Goal: Task Accomplishment & Management: Manage account settings

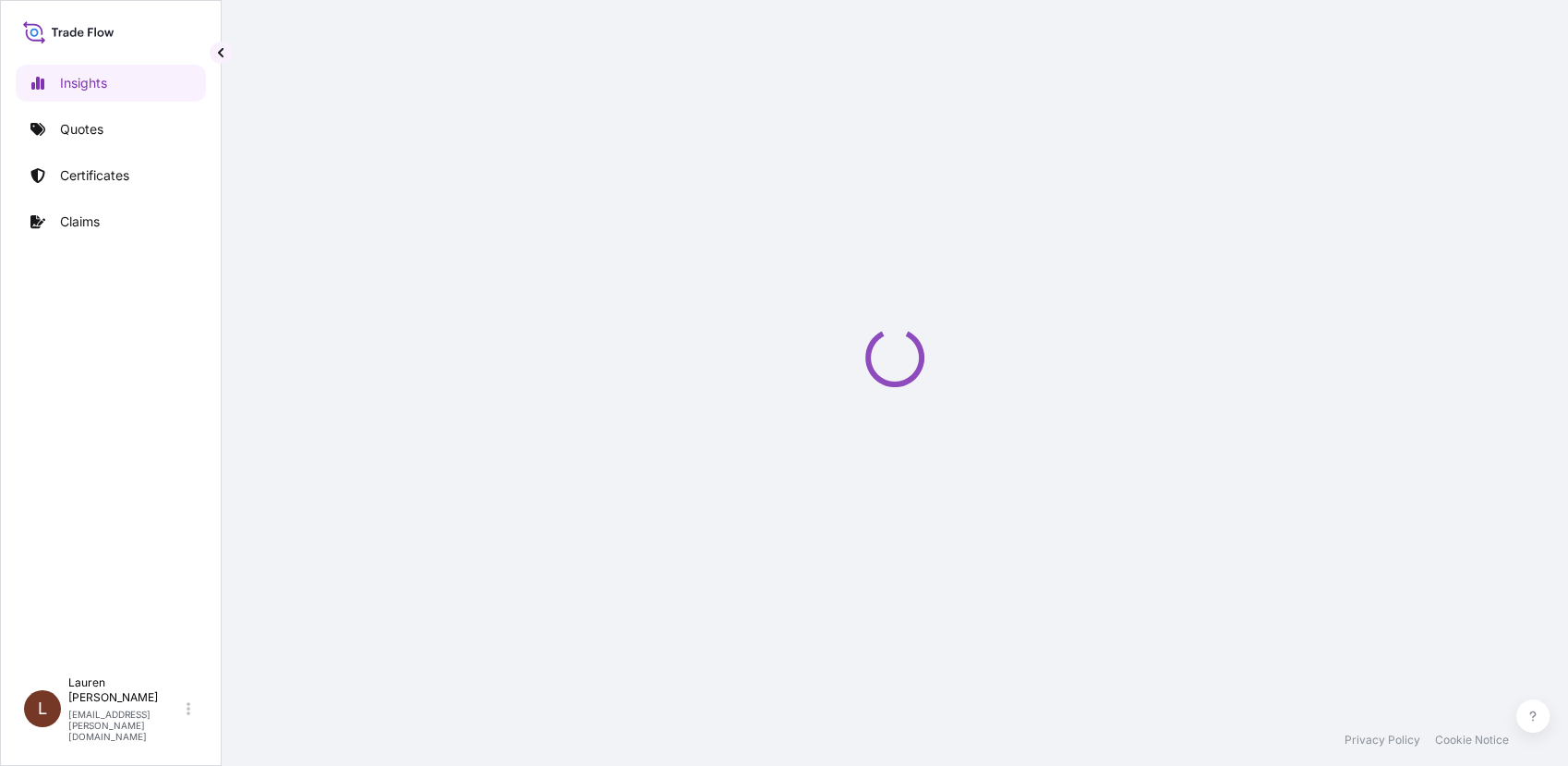
select select "2025"
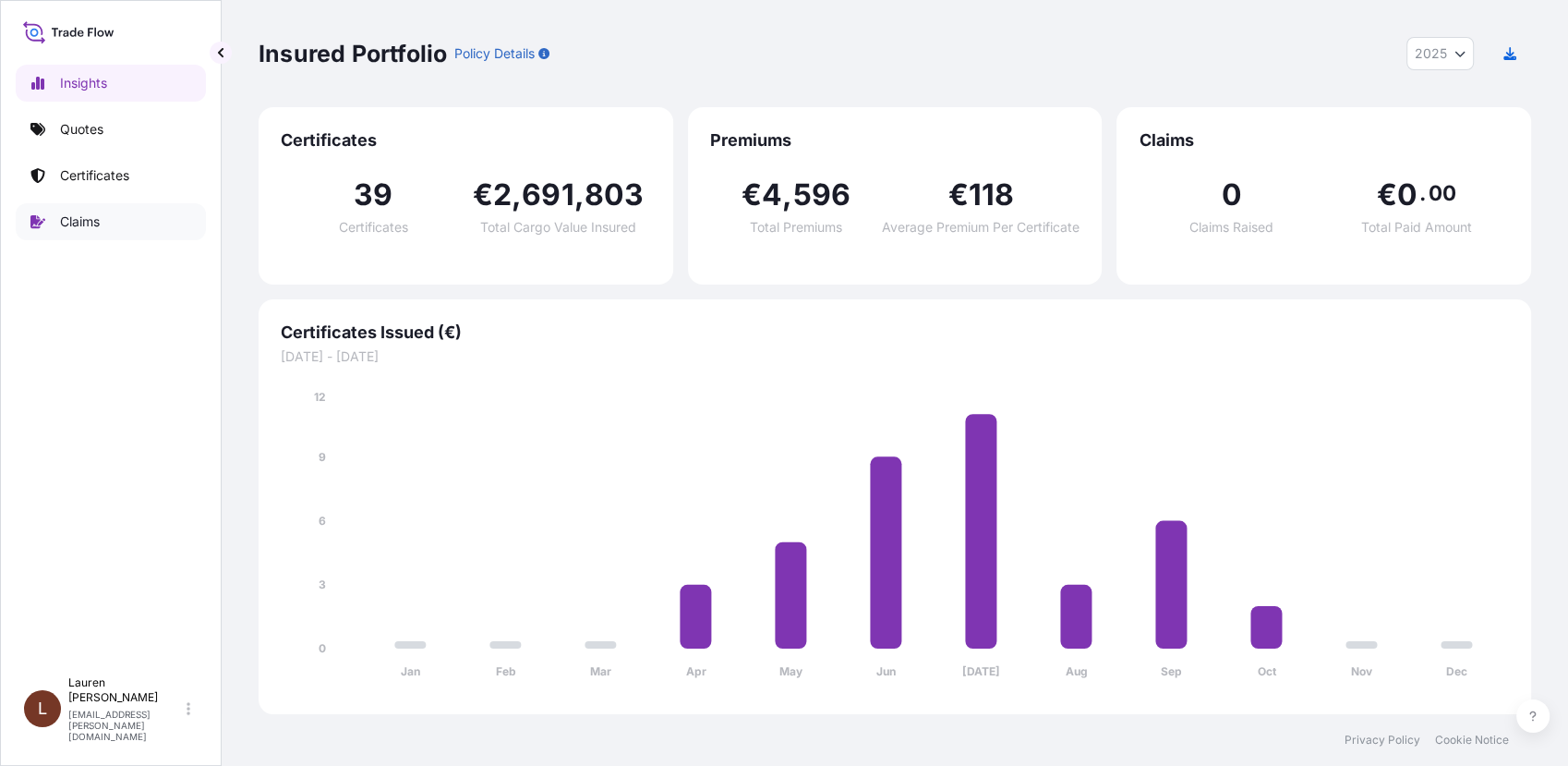
click at [84, 226] on p "Claims" at bounding box center [80, 222] width 39 height 19
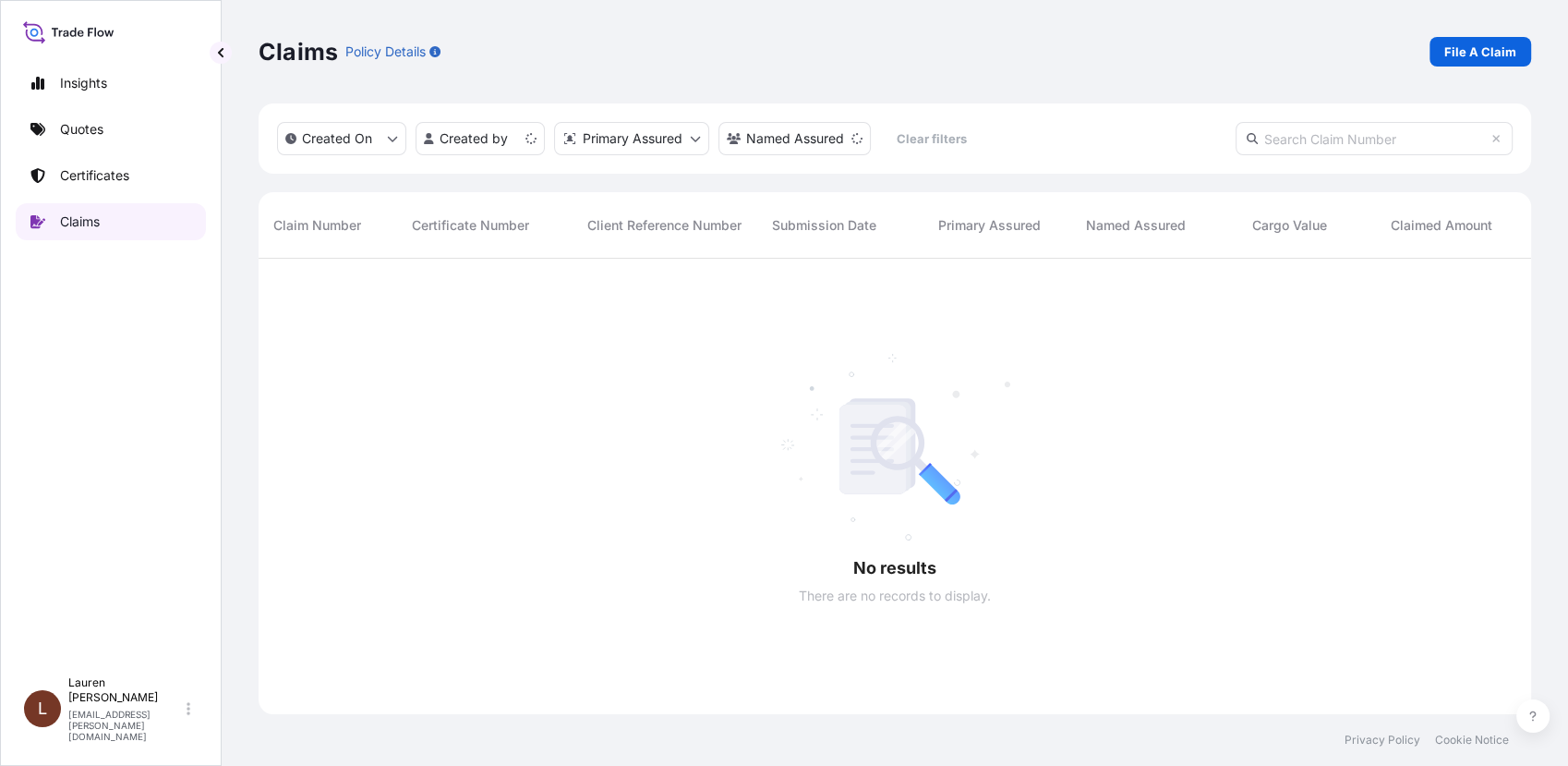
scroll to position [506, 1256]
click at [80, 179] on p "Certificates" at bounding box center [95, 175] width 69 height 19
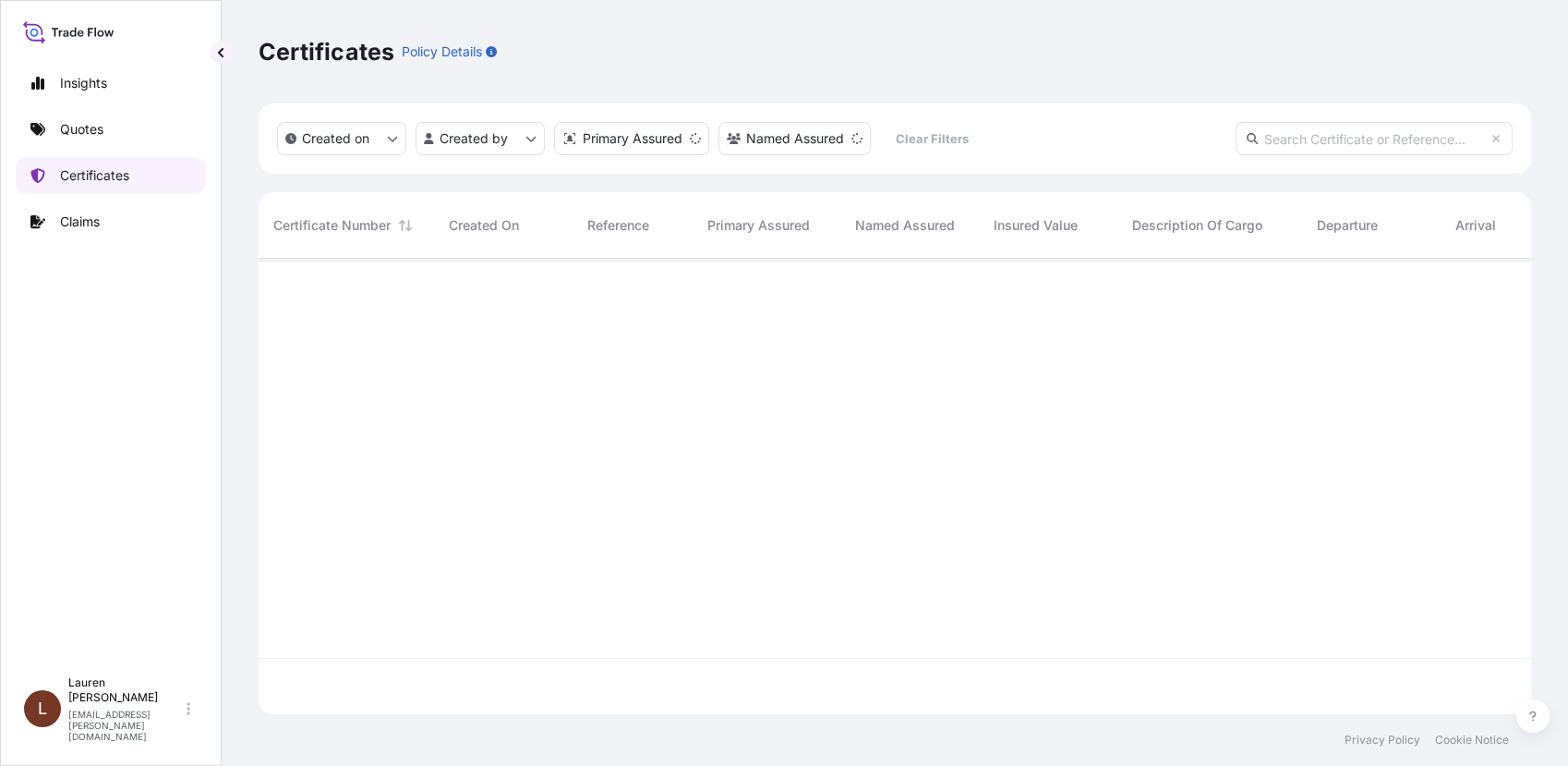
scroll to position [450, 1256]
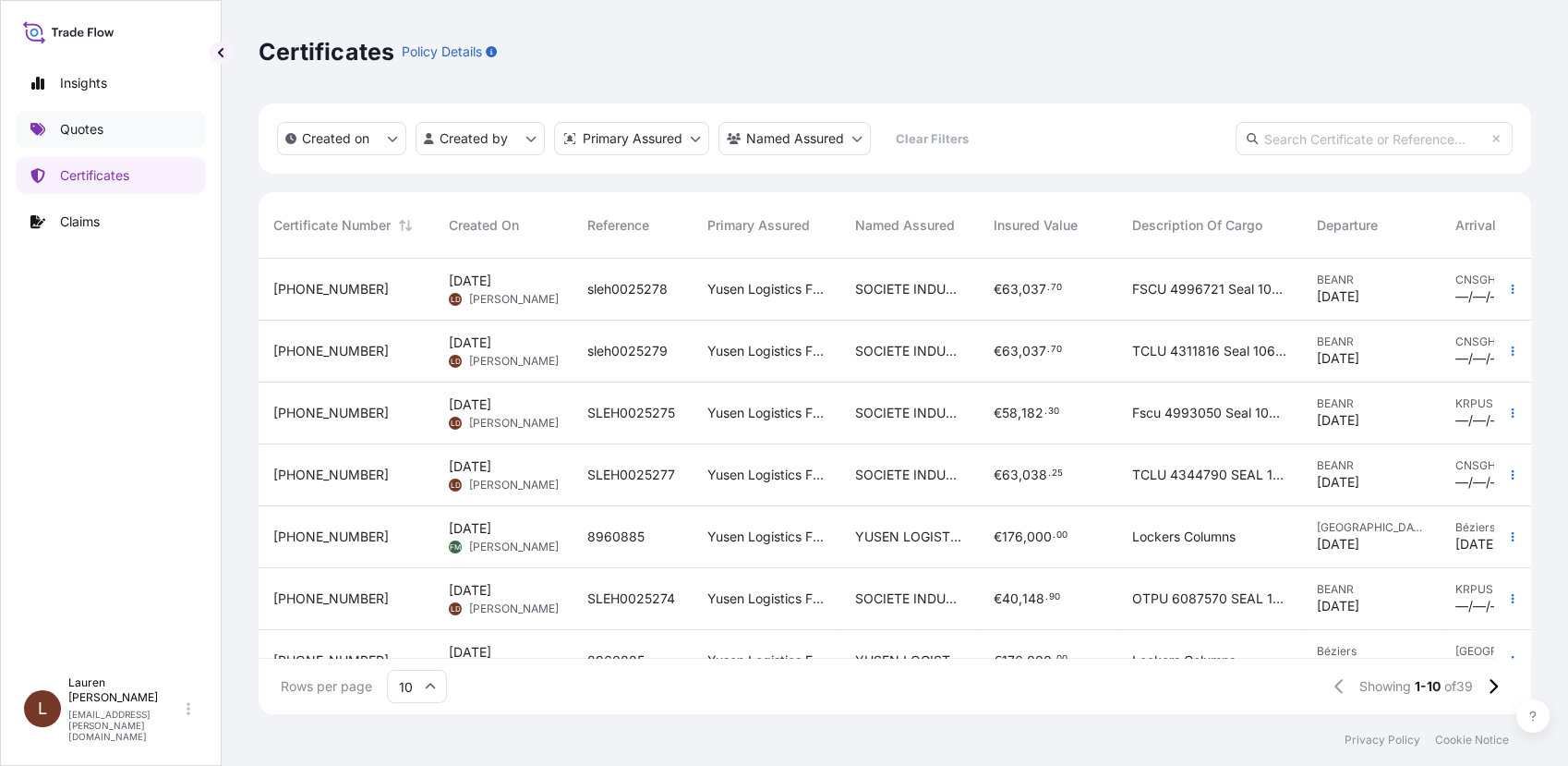
click at [70, 134] on p "Quotes" at bounding box center [82, 129] width 43 height 19
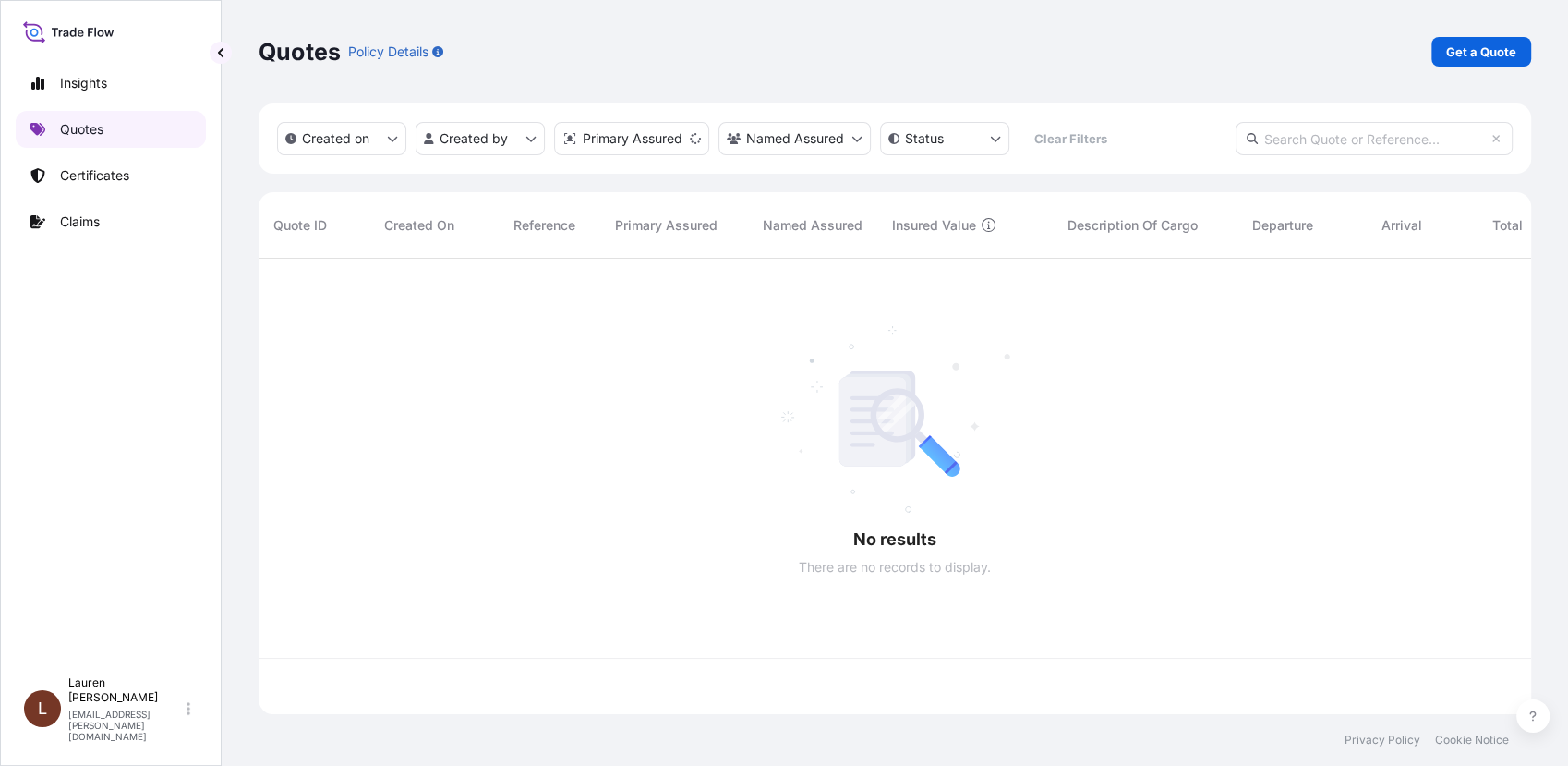
scroll to position [450, 1256]
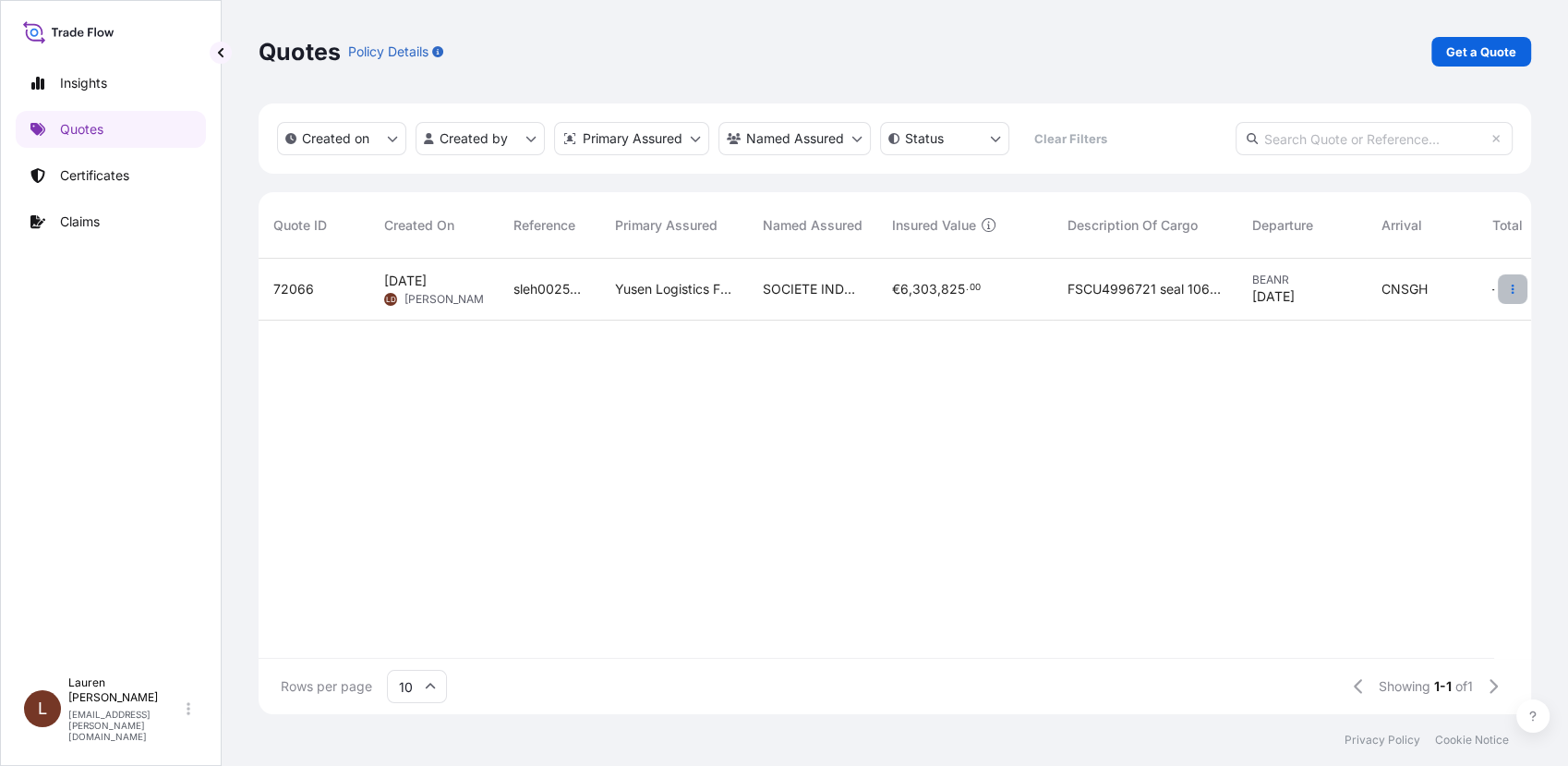
click at [1509, 294] on button "button" at bounding box center [1513, 290] width 30 height 30
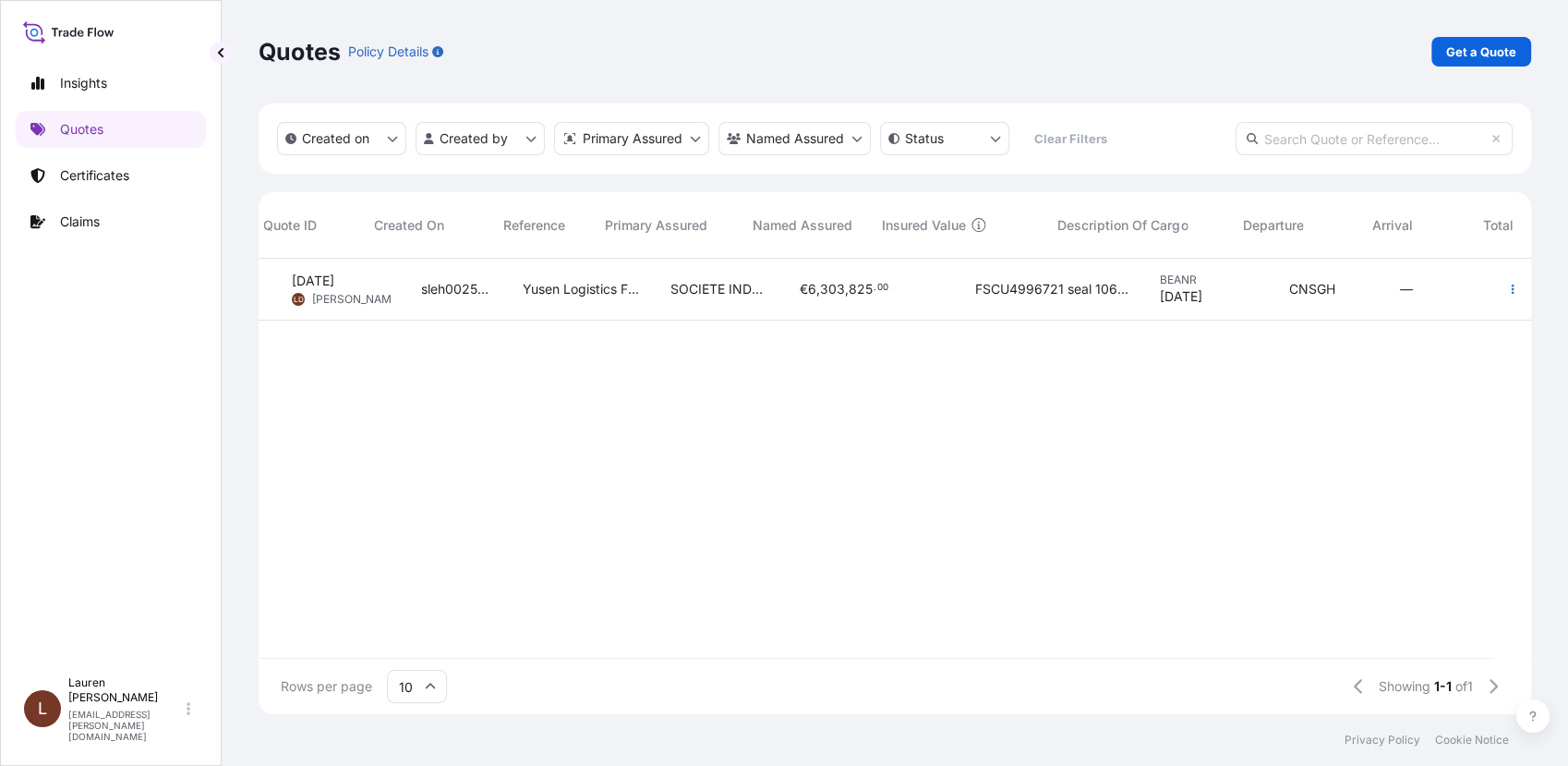
scroll to position [0, 0]
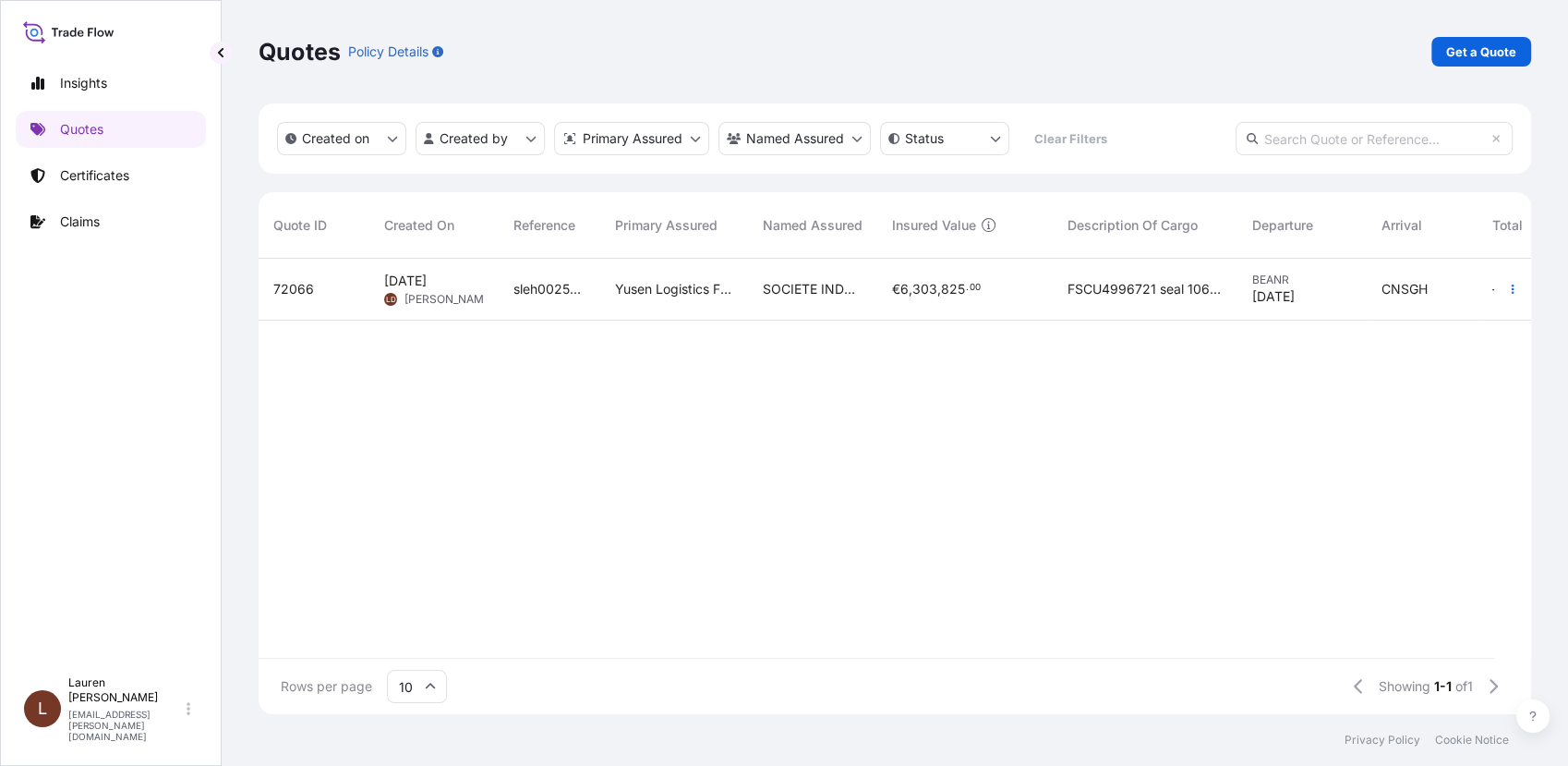
drag, startPoint x: 337, startPoint y: 305, endPoint x: 879, endPoint y: 457, distance: 562.9
click at [879, 457] on div "72066 Sep 26, 2025 LD Lauren Desgranges sleh0025278 Yusen Logistics France S.A.…" at bounding box center [1007, 458] width 1496 height 399
click at [1511, 290] on icon "button" at bounding box center [1513, 289] width 11 height 11
click at [1394, 298] on p "Edit quote" at bounding box center [1421, 293] width 62 height 19
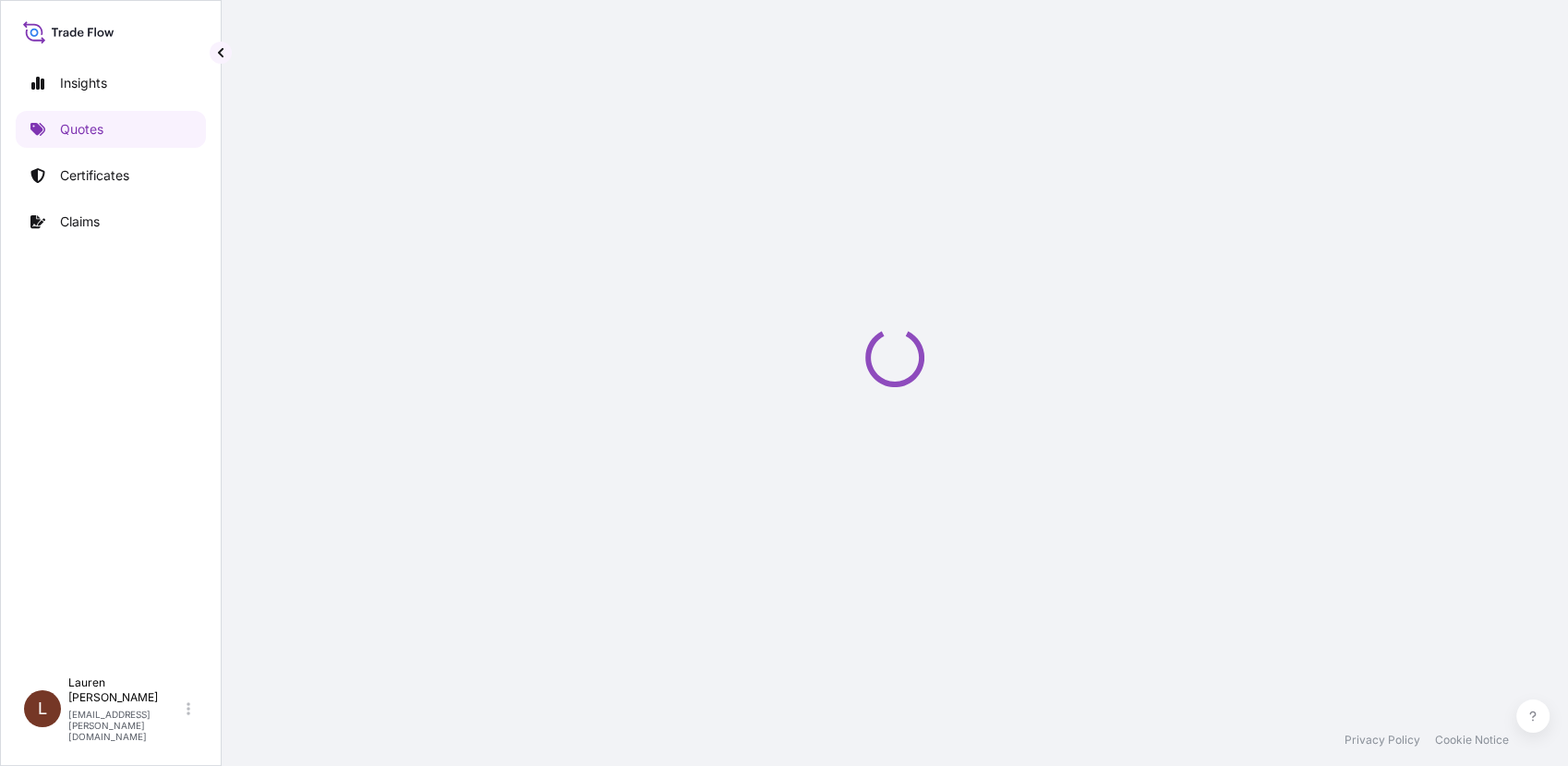
select select "Road / Inland"
select select "Sea"
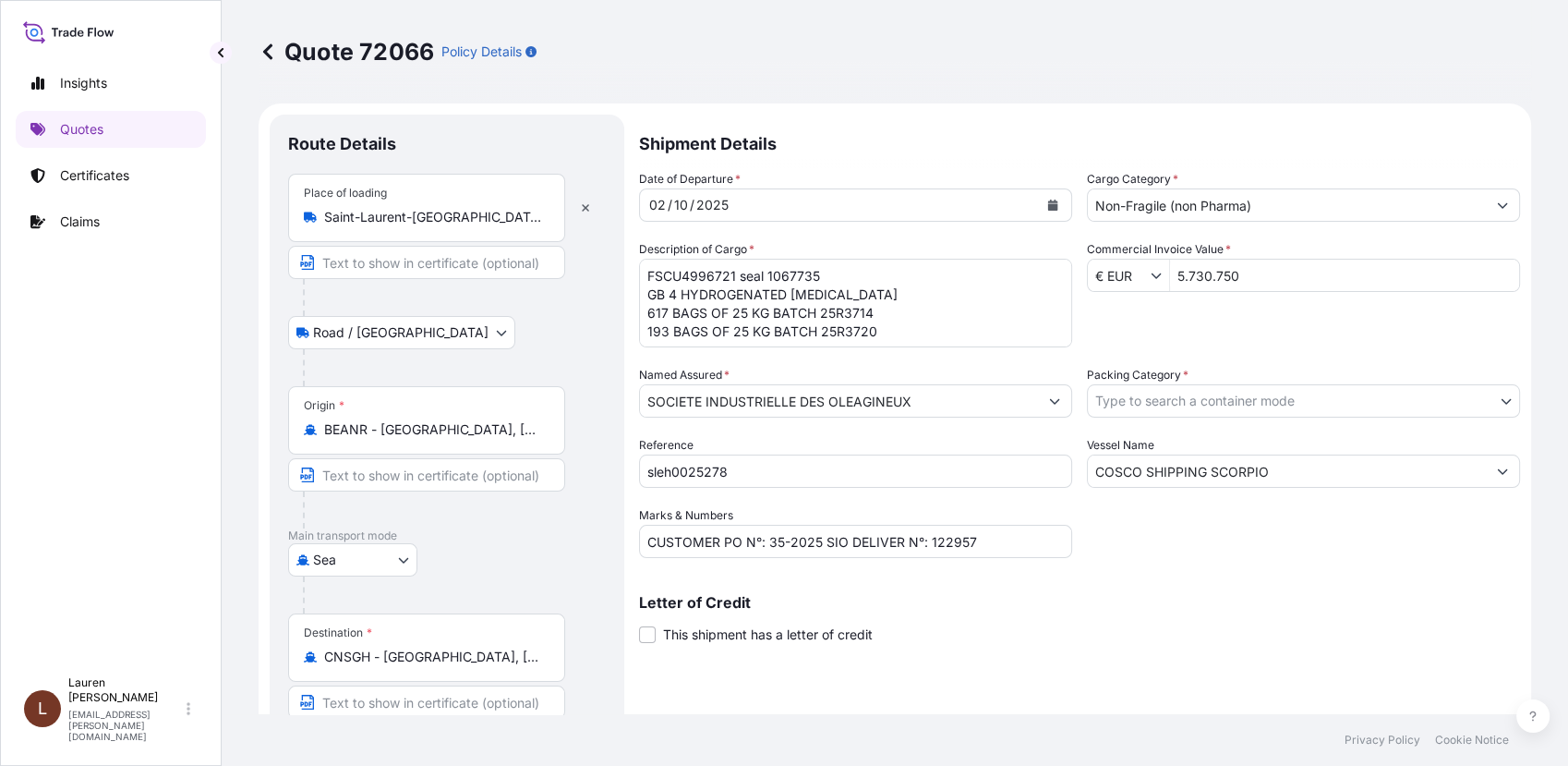
click at [448, 55] on p "Policy Details" at bounding box center [482, 52] width 81 height 19
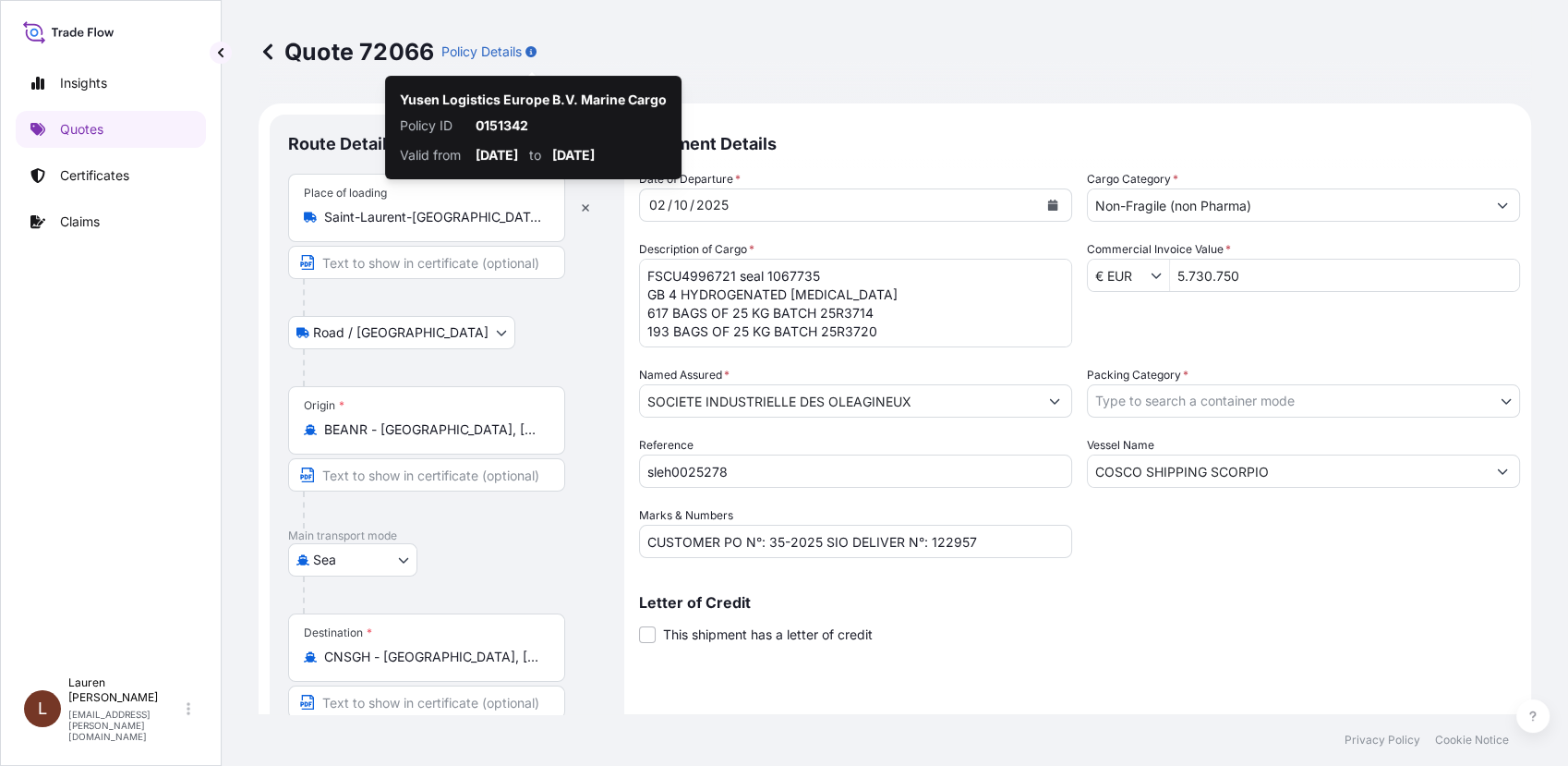
click at [761, 79] on div "Quote 72066 Policy Details" at bounding box center [895, 52] width 1273 height 103
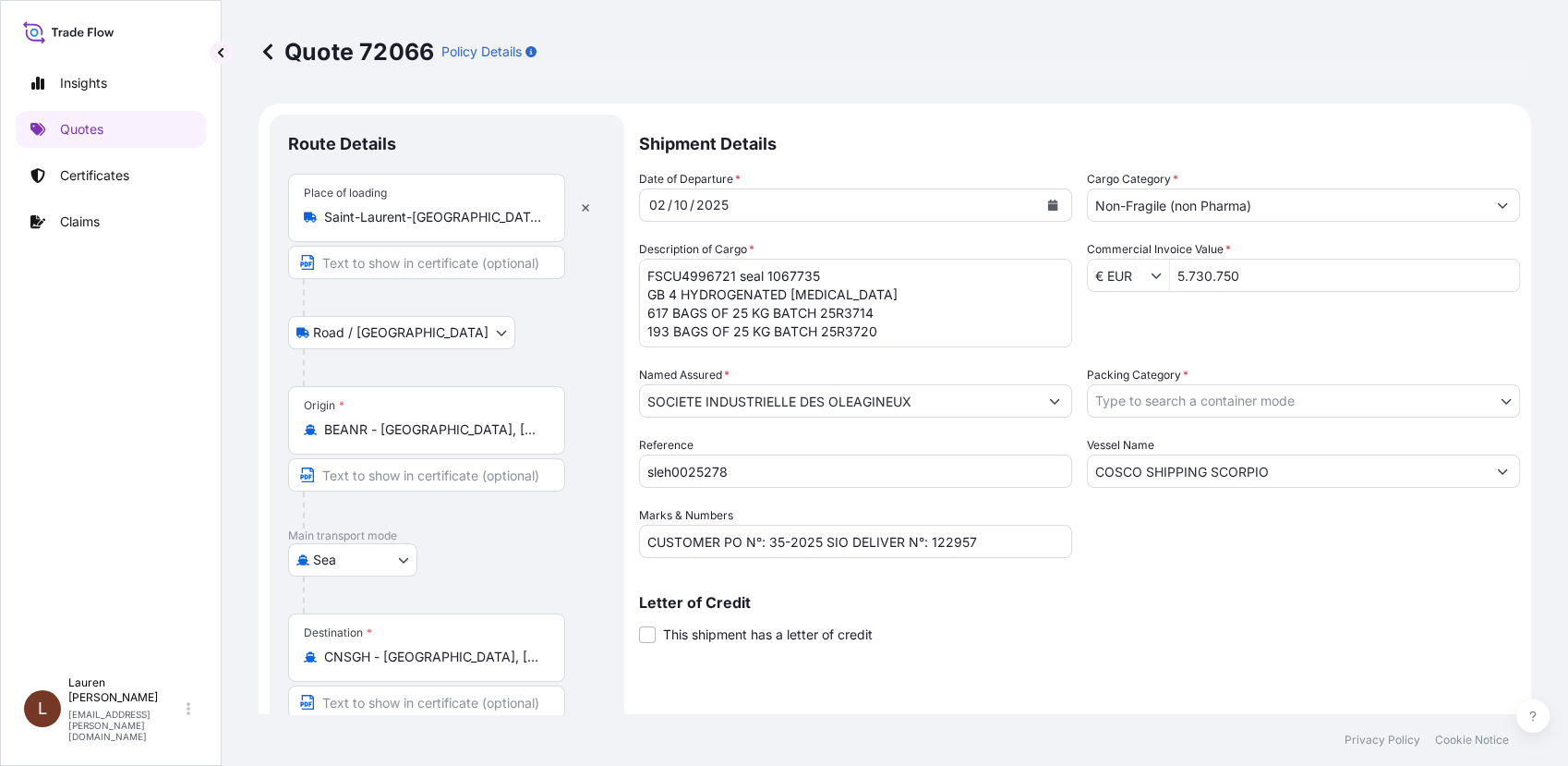
click at [266, 55] on icon at bounding box center [268, 52] width 19 height 19
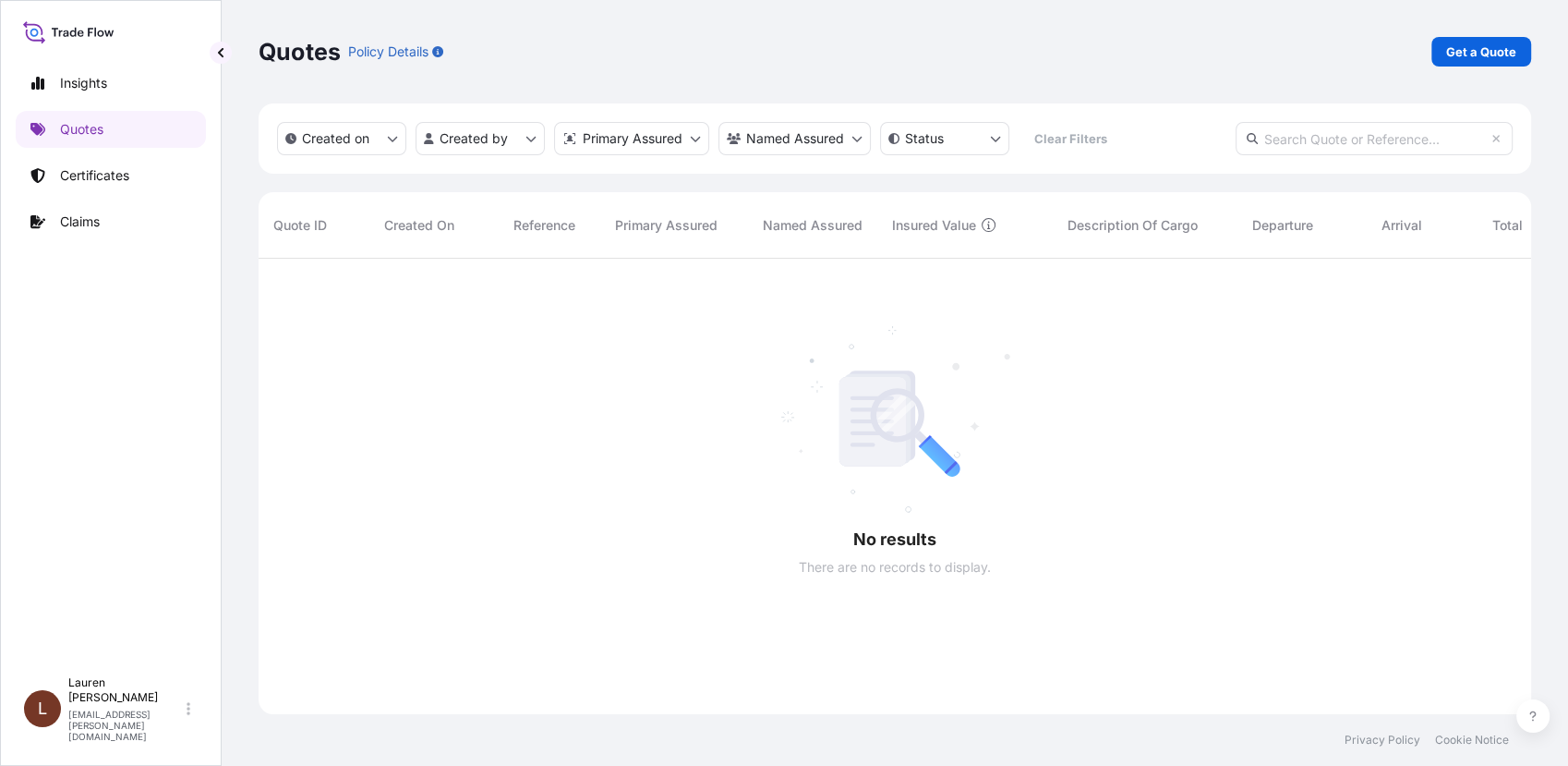
scroll to position [506, 1256]
